Goal: Task Accomplishment & Management: Manage account settings

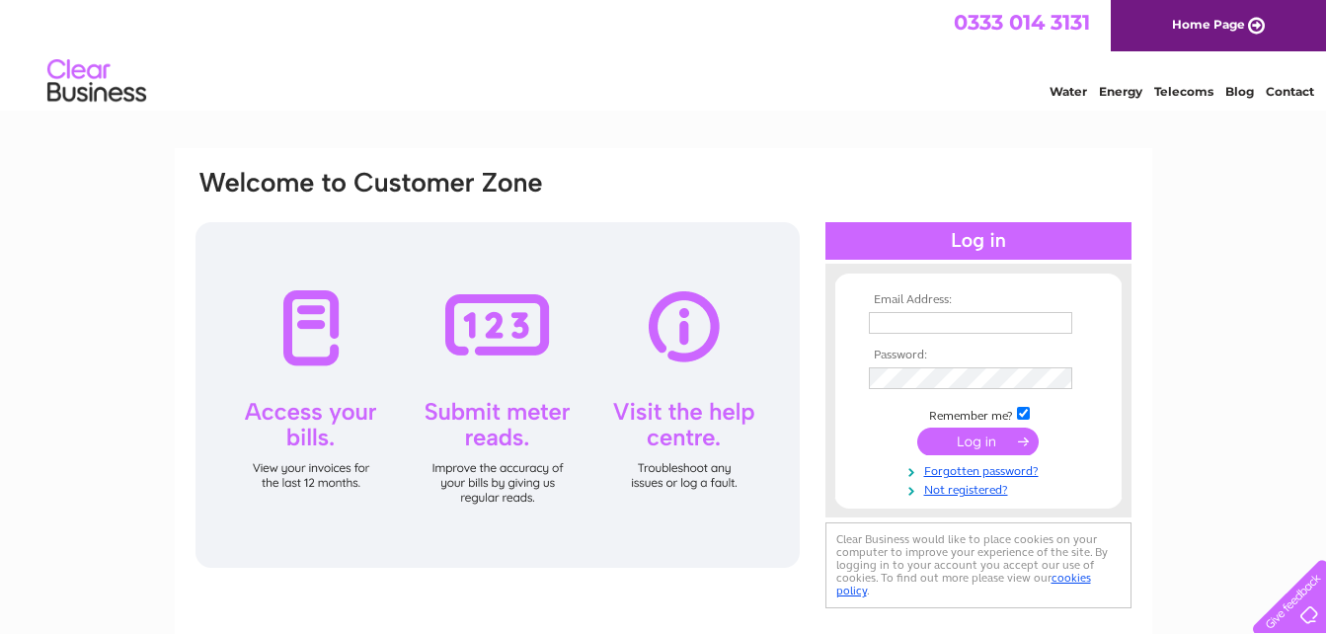
click at [926, 316] on input "text" at bounding box center [970, 323] width 203 height 22
type input "juliajones776@gmail.com"
click at [998, 436] on input "submit" at bounding box center [977, 443] width 121 height 28
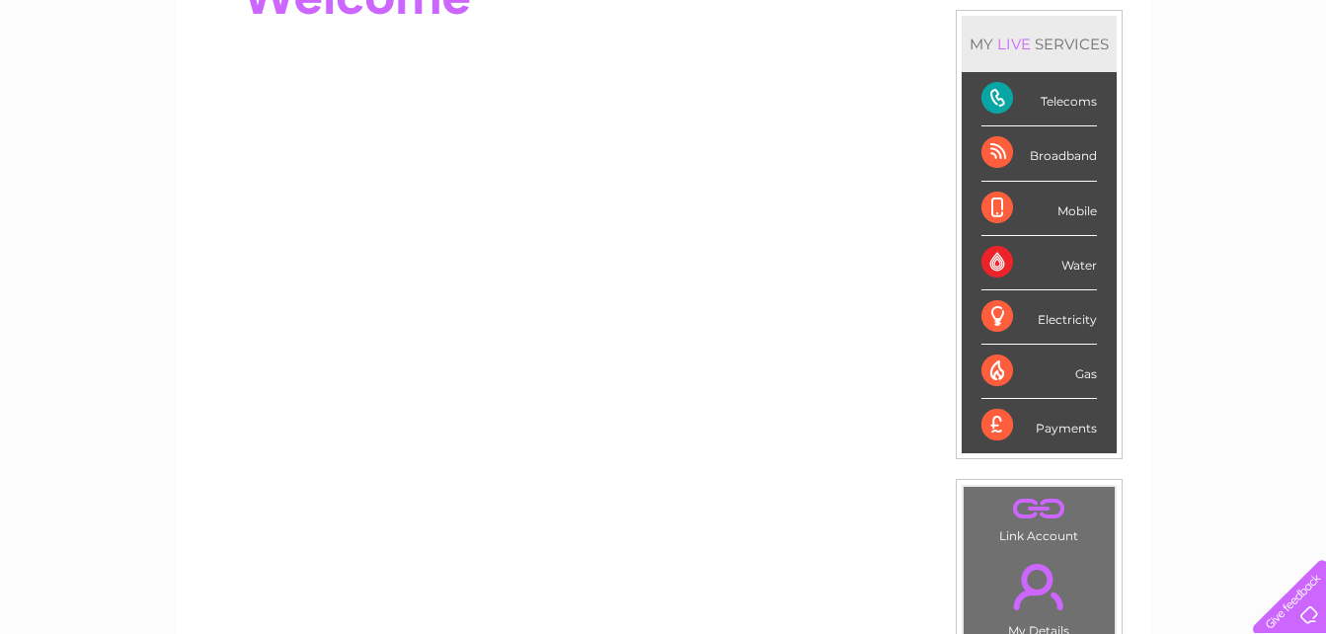
scroll to position [144, 0]
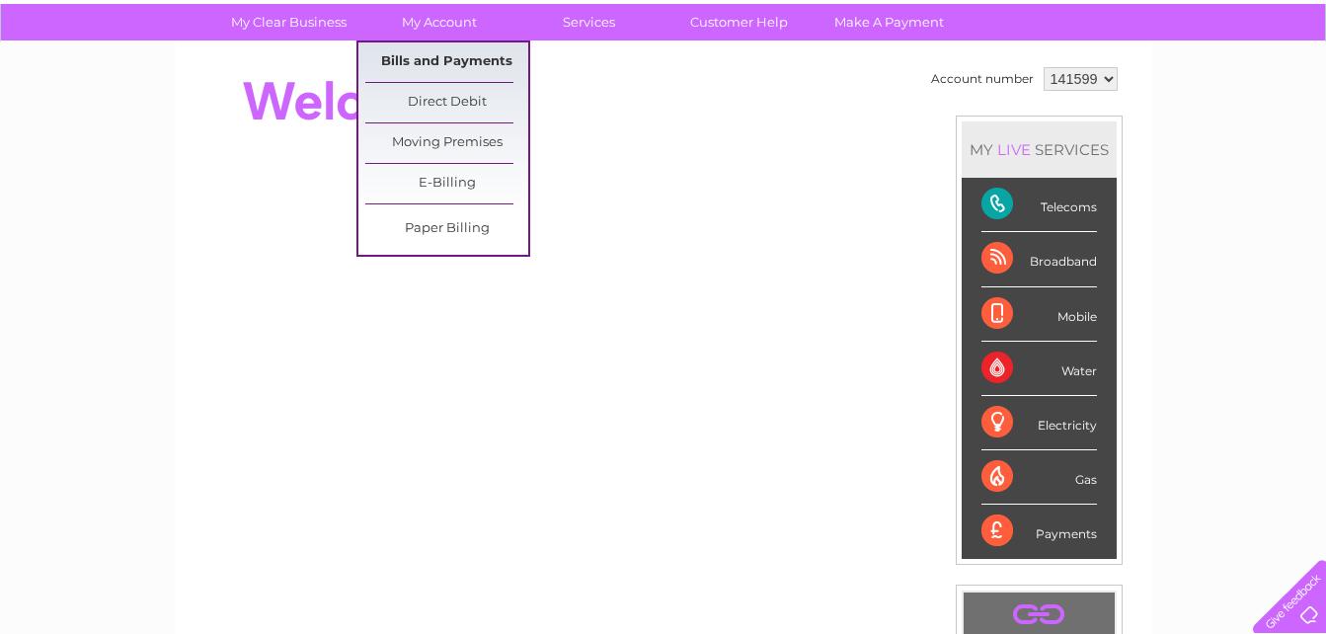
click at [468, 60] on link "Bills and Payments" at bounding box center [446, 61] width 163 height 39
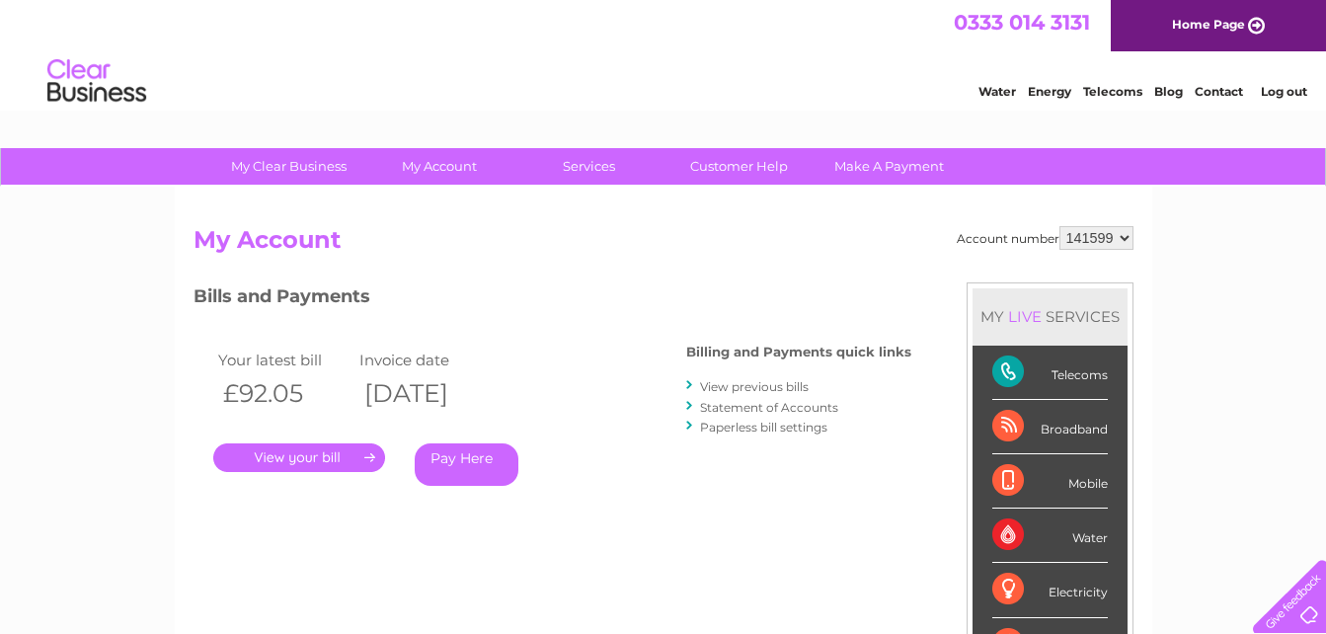
click at [314, 458] on link "." at bounding box center [299, 457] width 172 height 29
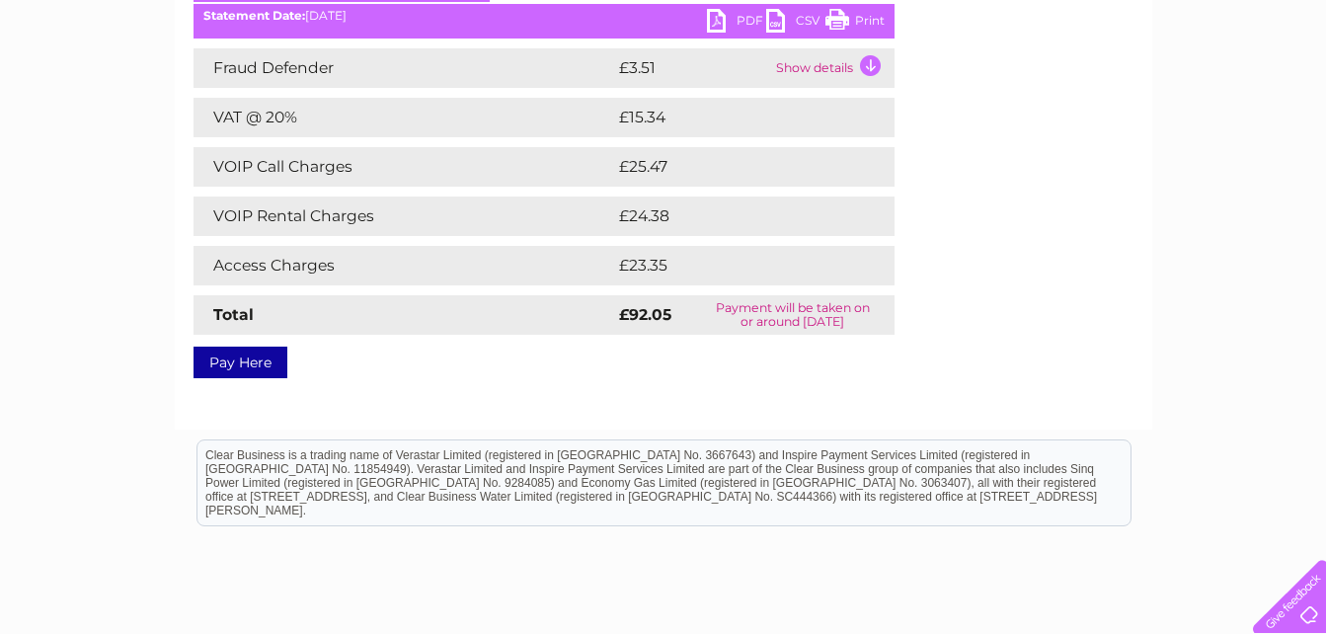
scroll to position [316, 0]
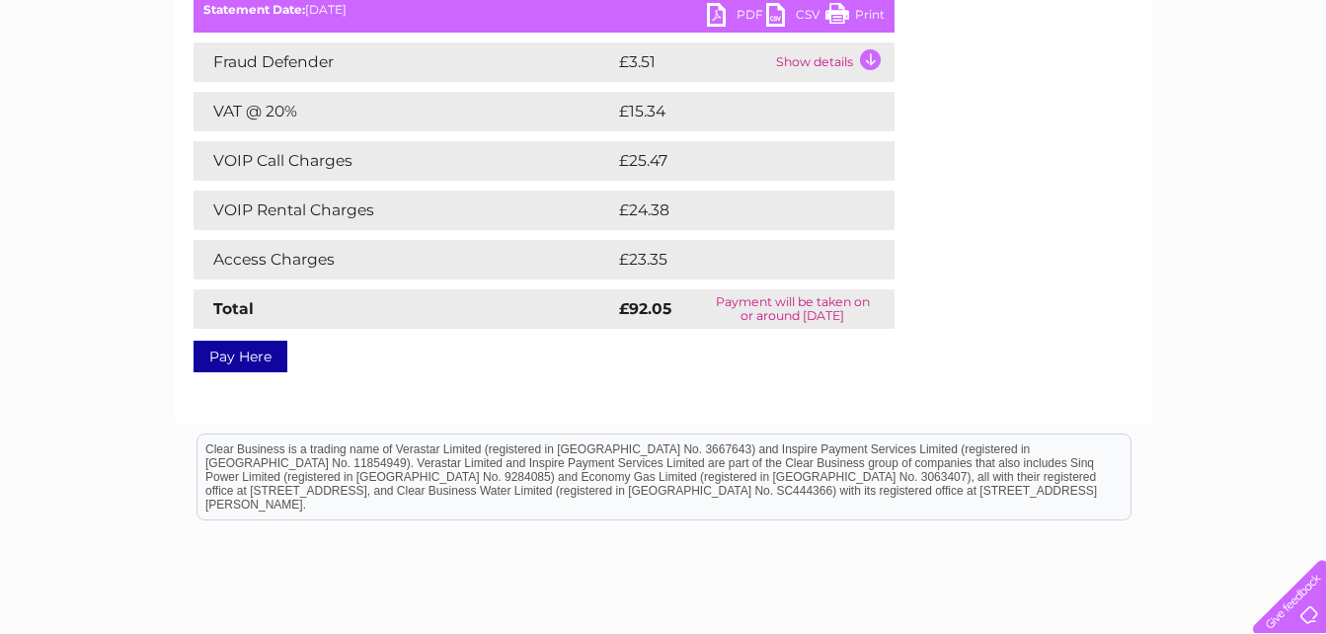
click at [870, 18] on link "Print" at bounding box center [854, 17] width 59 height 29
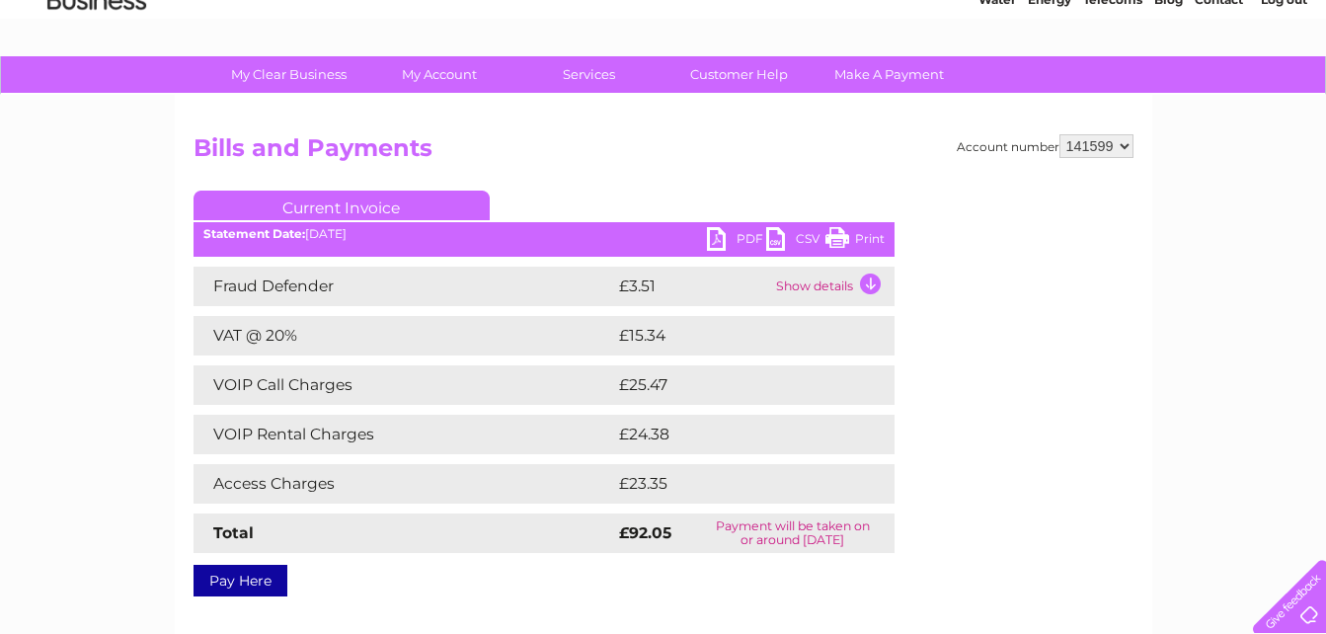
scroll to position [0, 0]
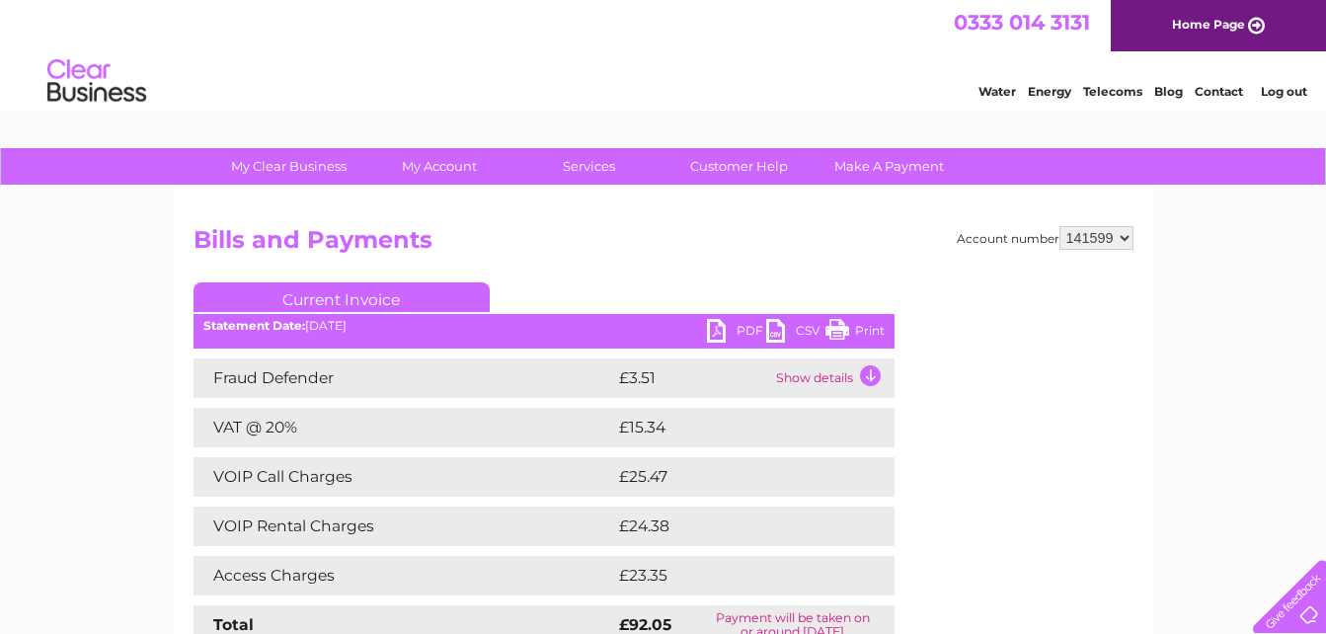
click at [1280, 93] on link "Log out" at bounding box center [1284, 91] width 46 height 15
